Goal: Task Accomplishment & Management: Manage account settings

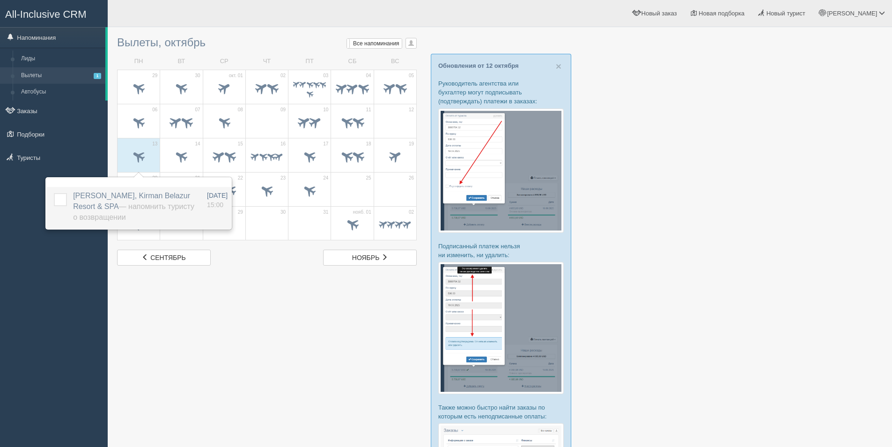
click at [111, 203] on span "[PERSON_NAME], [GEOGRAPHIC_DATA] & SPA — Напомнить туристу о возвращении" at bounding box center [133, 206] width 121 height 29
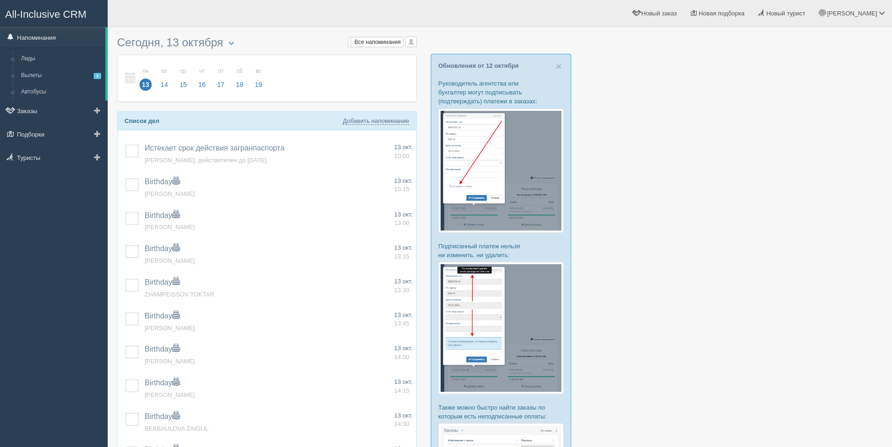
click at [46, 37] on link "Напоминания" at bounding box center [52, 37] width 105 height 21
click at [35, 77] on link "Вылеты 1" at bounding box center [61, 75] width 88 height 17
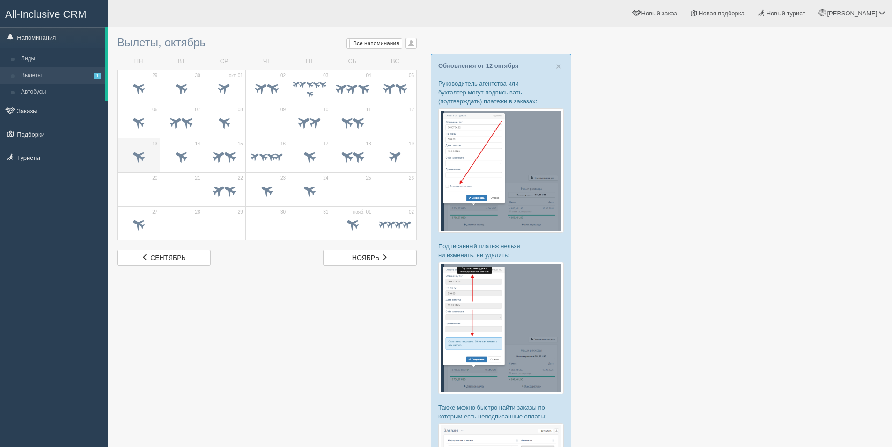
click at [133, 162] on span at bounding box center [138, 158] width 33 height 16
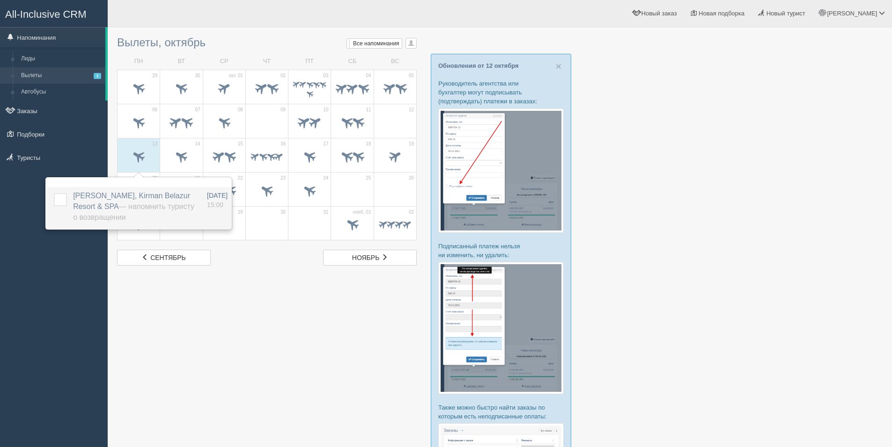
click at [54, 193] on label at bounding box center [54, 193] width 0 height 0
click at [0, 0] on input "checkbox" at bounding box center [0, 0] width 0 height 0
click at [239, 311] on div at bounding box center [499, 305] width 765 height 547
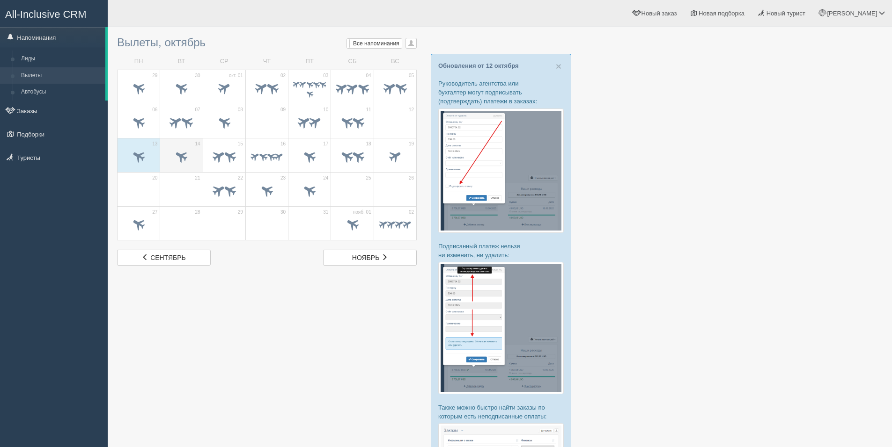
click at [182, 150] on span at bounding box center [181, 158] width 33 height 16
